Goal: Use online tool/utility: Utilize a website feature to perform a specific function

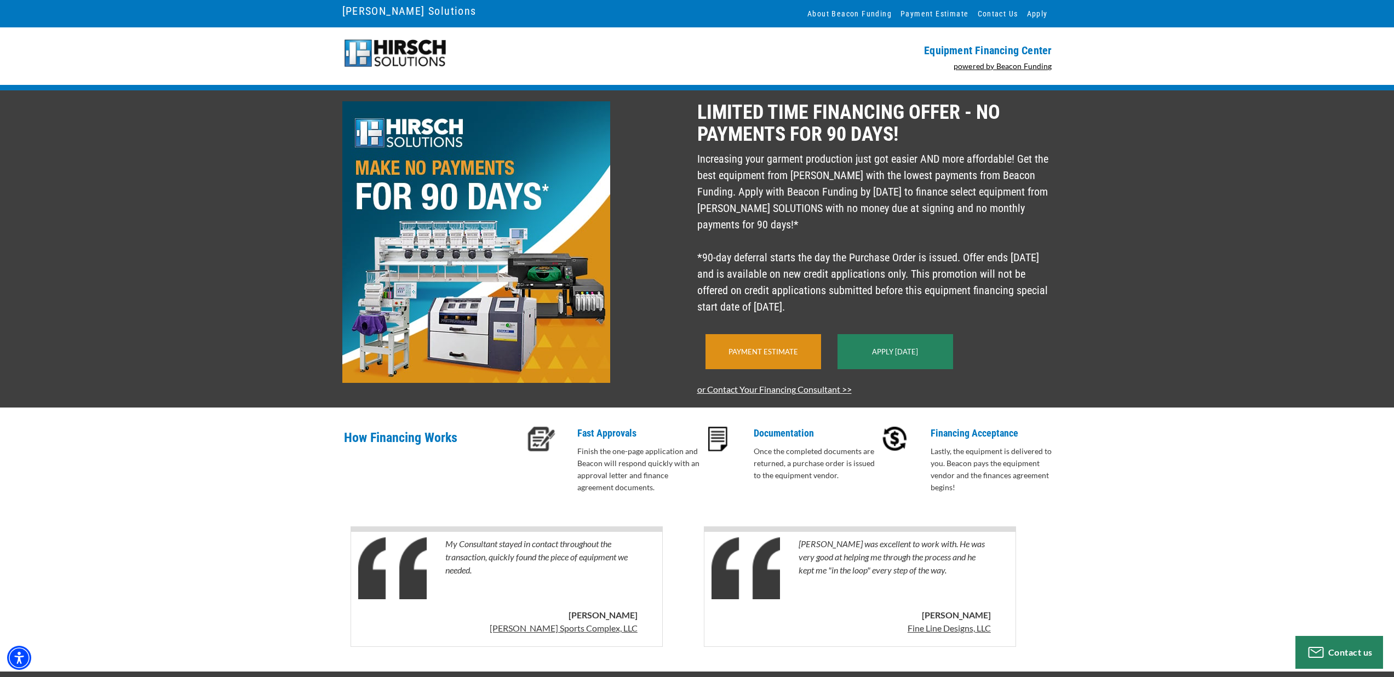
click at [785, 359] on div "Payment Estimate" at bounding box center [763, 351] width 116 height 35
click at [777, 369] on div "Payment Estimate" at bounding box center [763, 351] width 116 height 35
click at [770, 358] on div "Payment Estimate" at bounding box center [763, 351] width 116 height 35
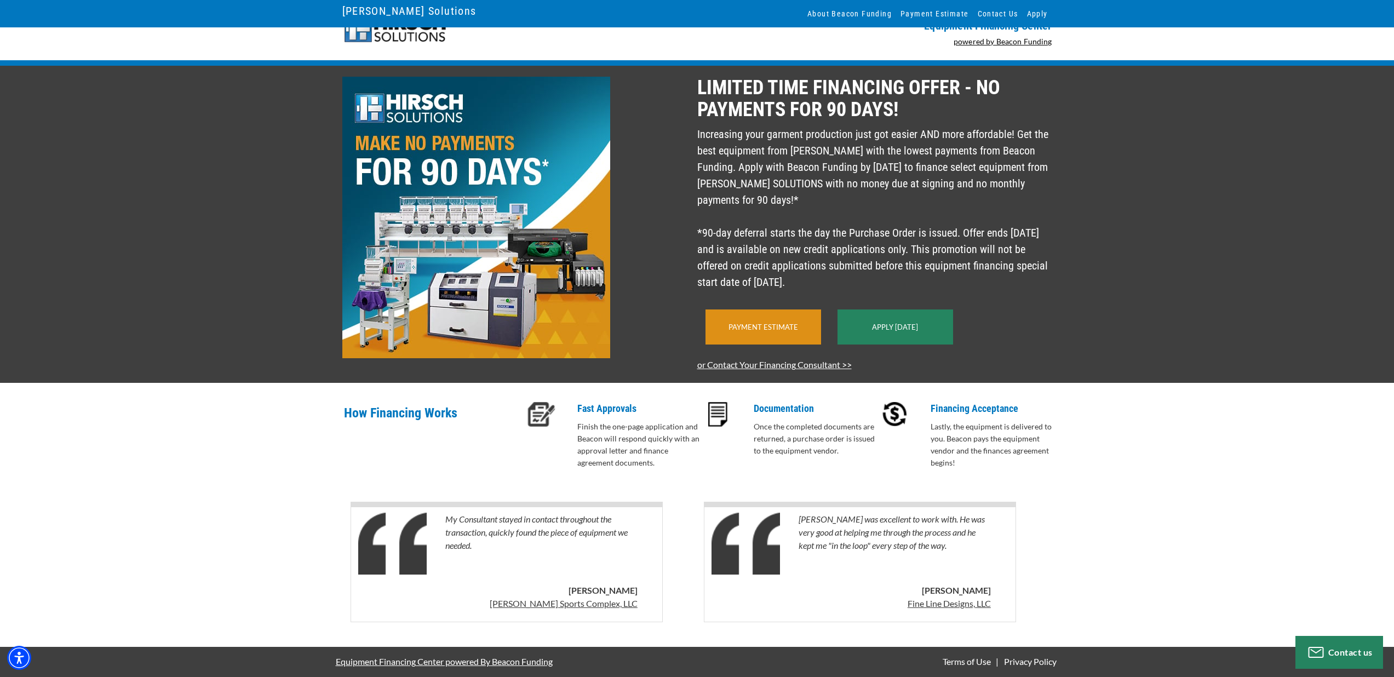
scroll to position [41, 0]
click at [784, 330] on link "Payment Estimate" at bounding box center [763, 327] width 70 height 9
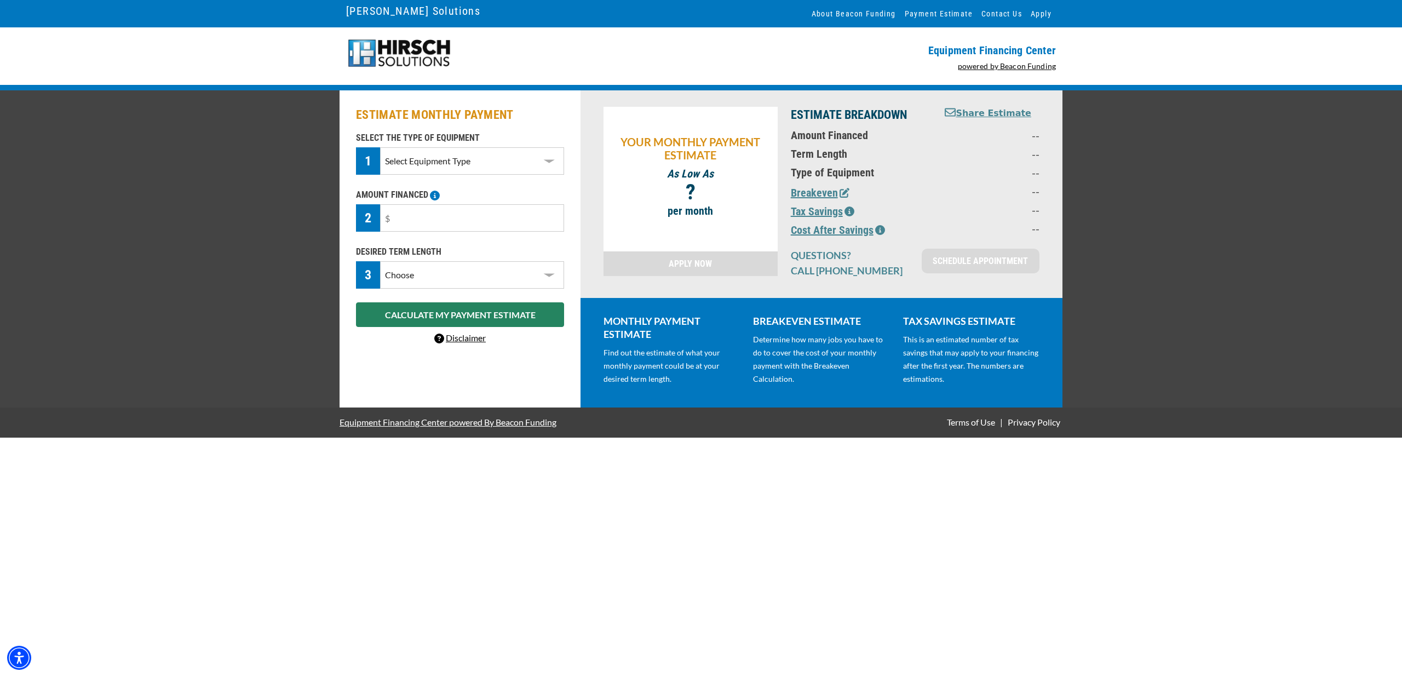
click at [521, 163] on select "Select Equipment Type DTG Printing Embroidery Screen Printing Software and Auto…" at bounding box center [472, 160] width 184 height 27
select select "1"
click at [498, 229] on input "text" at bounding box center [472, 217] width 184 height 27
drag, startPoint x: 494, startPoint y: 228, endPoint x: 355, endPoint y: 222, distance: 139.2
click at [357, 219] on div "2" at bounding box center [460, 217] width 208 height 27
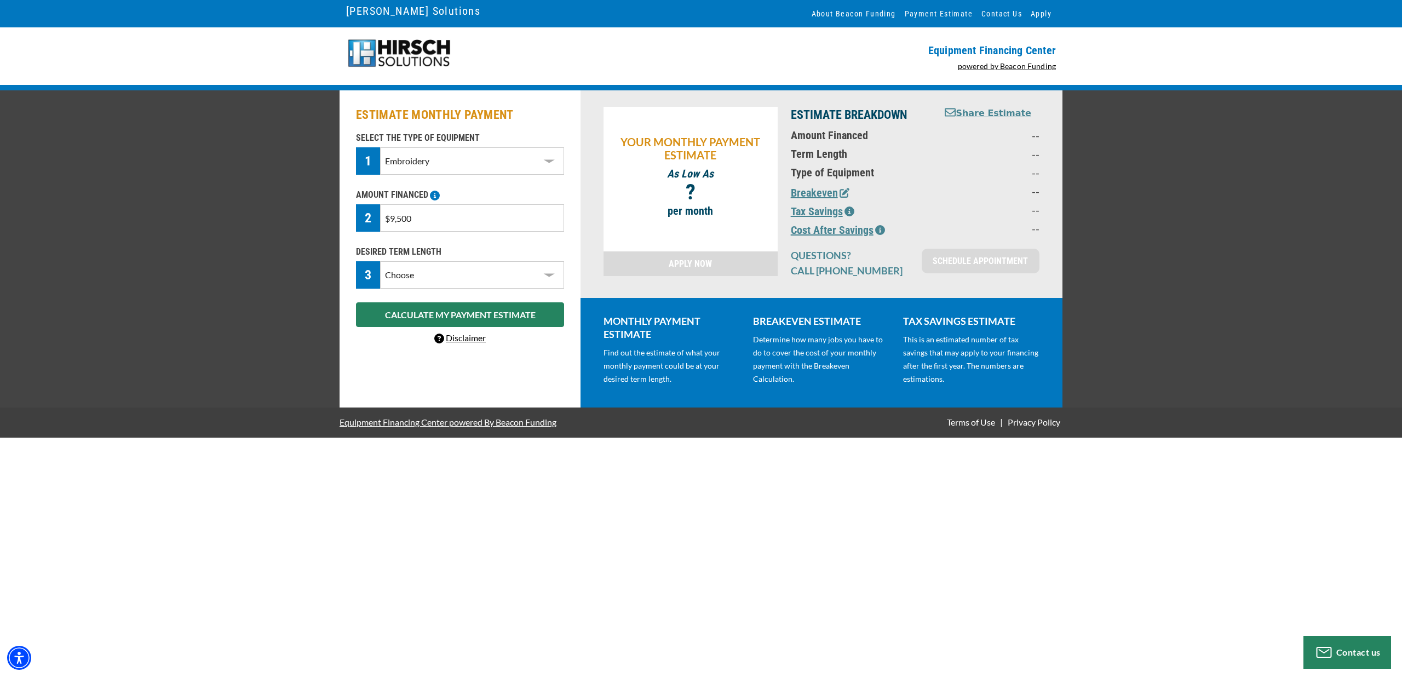
type input "$95,000"
click at [428, 279] on select "Choose 36 Months 48 Months 60 Months" at bounding box center [472, 274] width 184 height 27
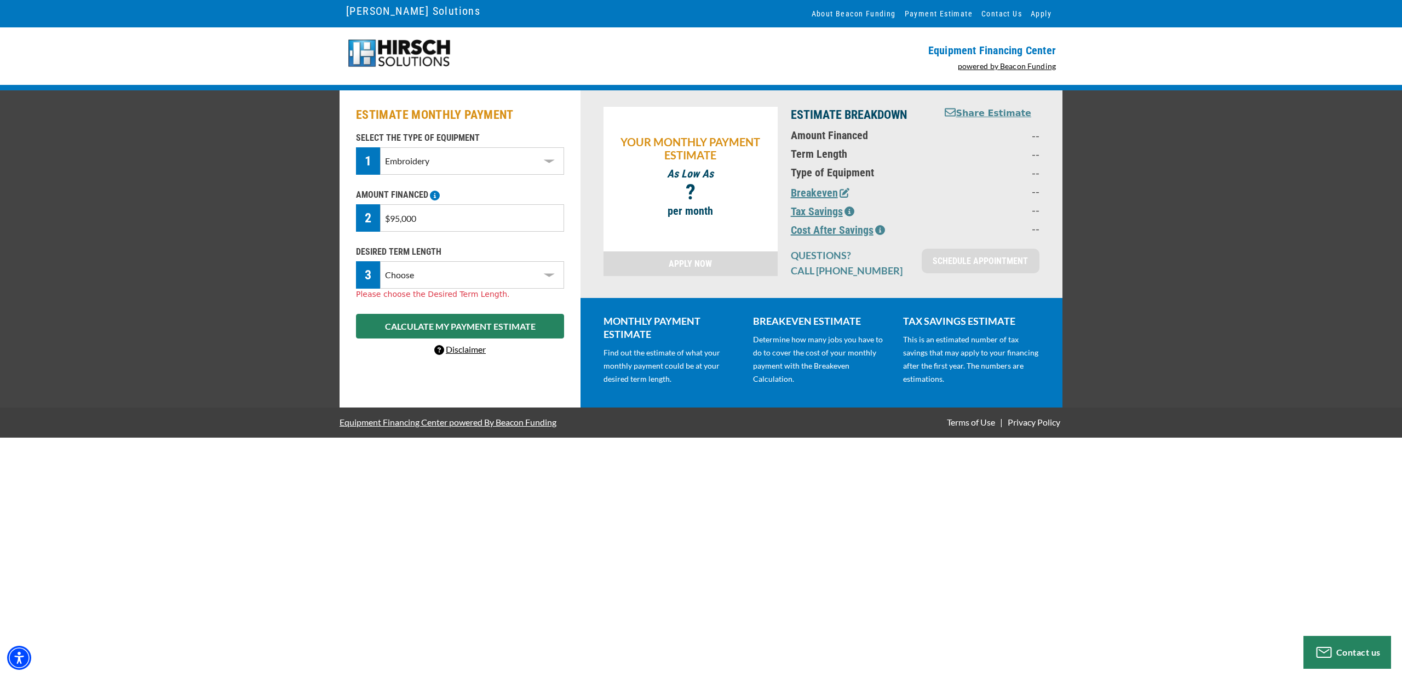
select select "60"
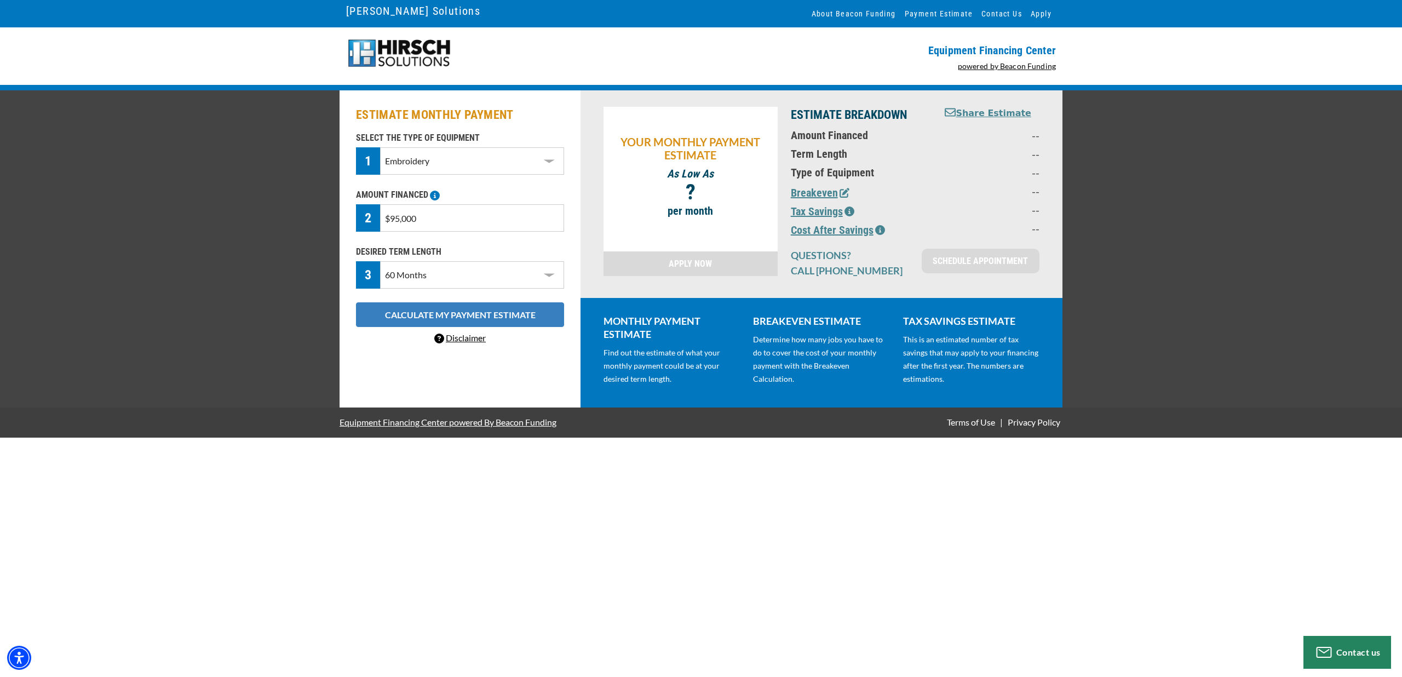
click at [453, 321] on button "CALCULATE MY PAYMENT ESTIMATE" at bounding box center [460, 314] width 208 height 25
